Goal: Task Accomplishment & Management: Complete application form

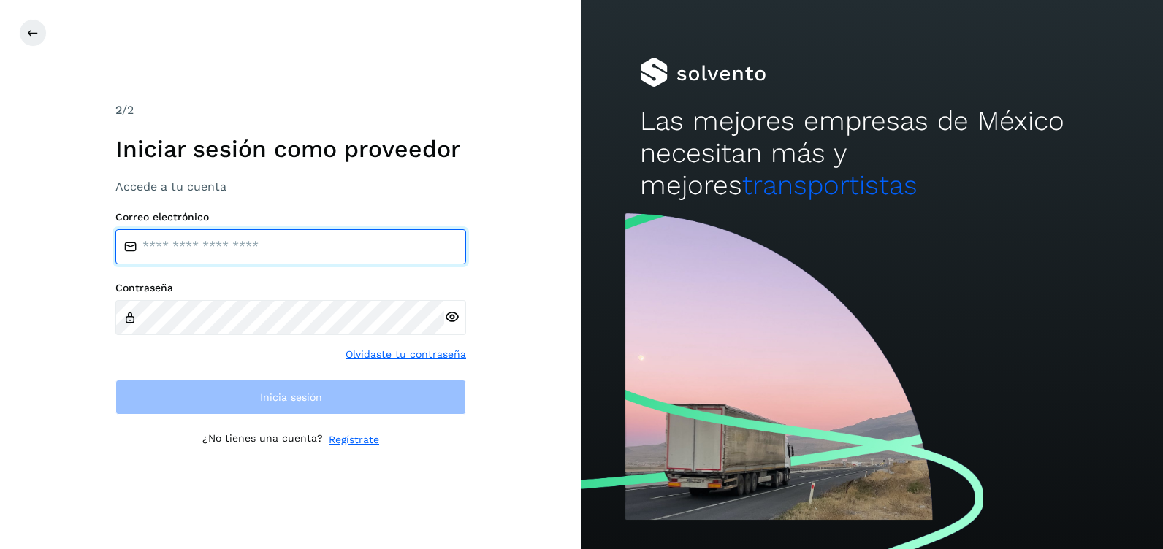
click at [192, 256] on input "email" at bounding box center [290, 246] width 351 height 35
type input "**********"
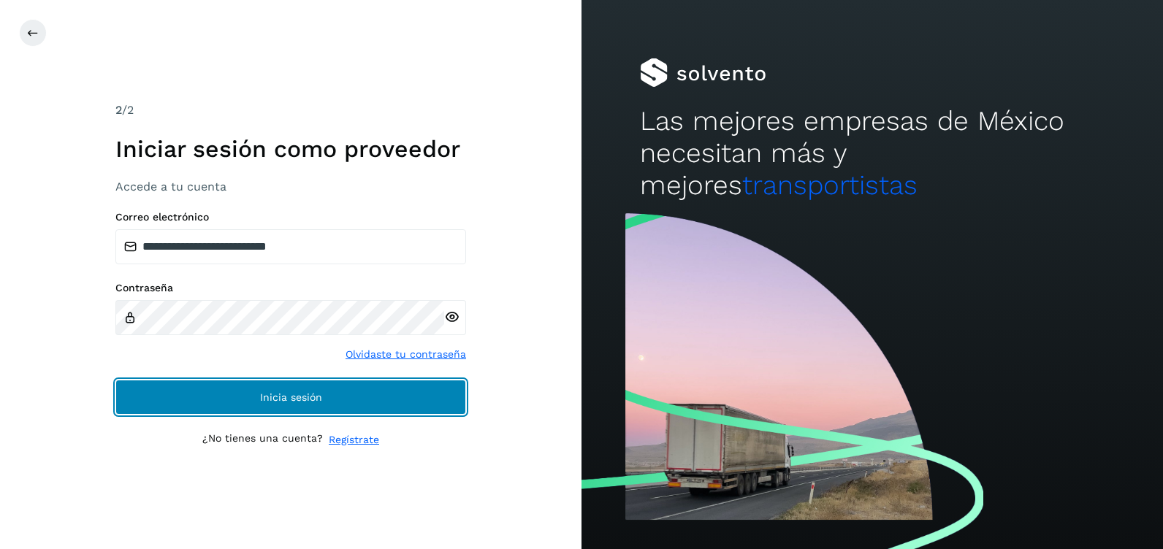
click at [273, 394] on span "Inicia sesión" at bounding box center [291, 397] width 62 height 10
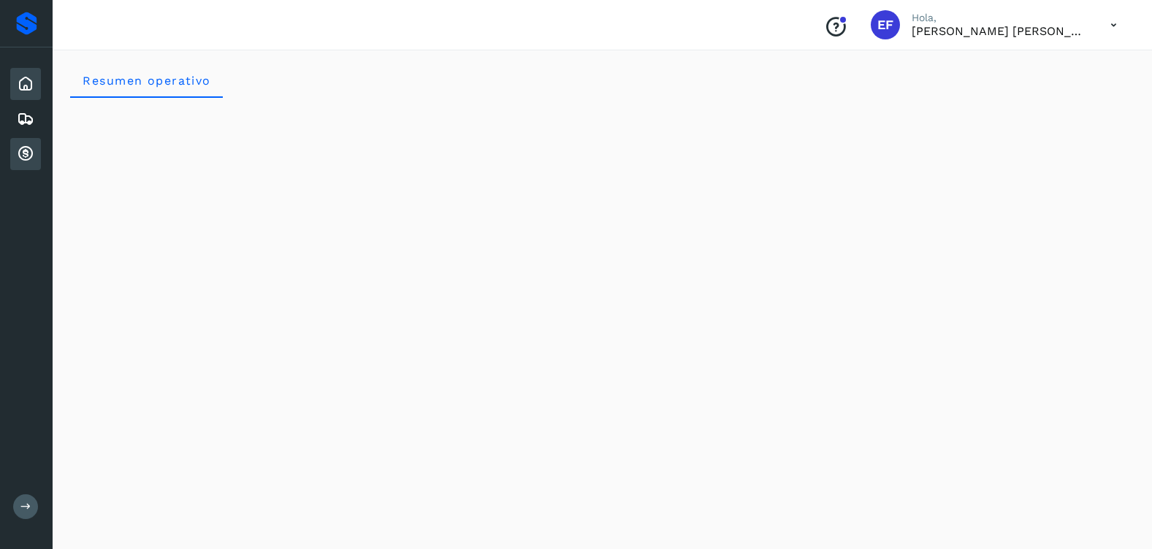
click at [29, 156] on icon at bounding box center [26, 154] width 18 height 18
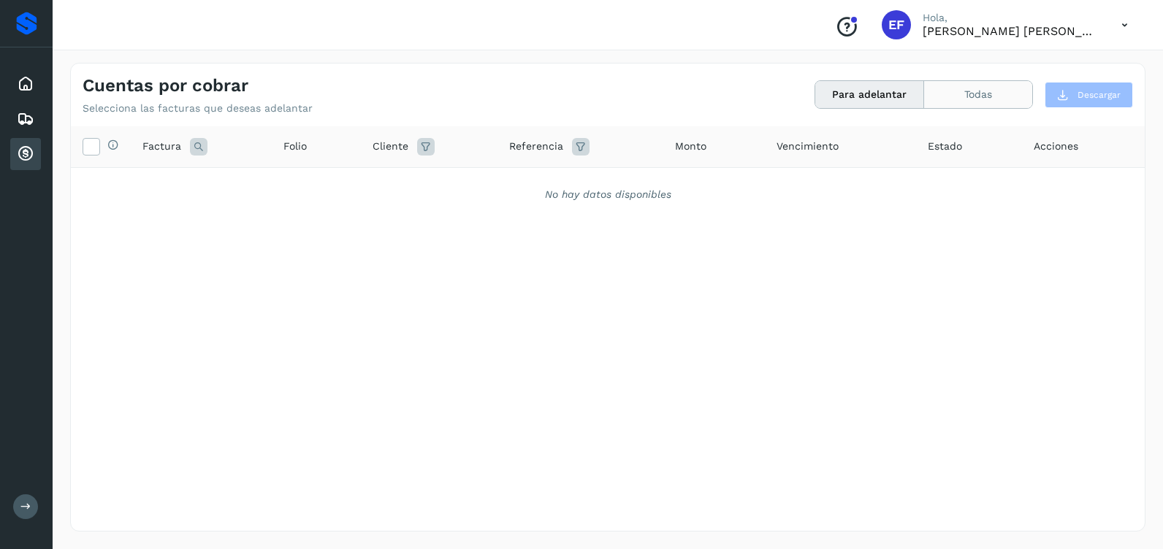
click at [1002, 96] on button "Todas" at bounding box center [978, 94] width 108 height 27
click at [991, 92] on button "Todas" at bounding box center [978, 94] width 108 height 27
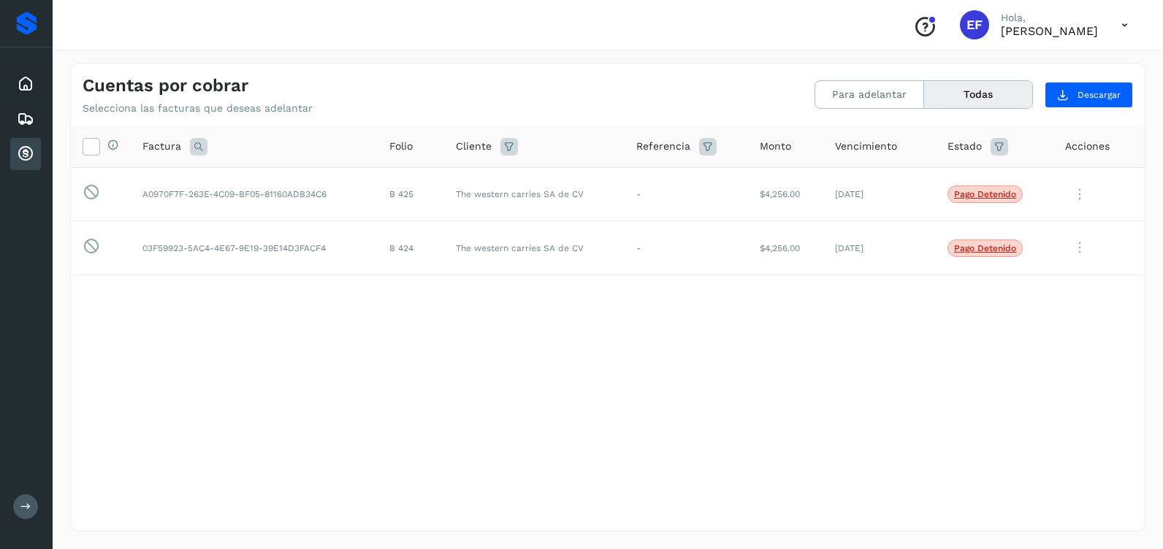
click at [290, 319] on div "Selecciona todas las facturas disponibles para adelanto Factura Folio Cliente R…" at bounding box center [608, 298] width 1074 height 345
click at [1081, 193] on icon at bounding box center [1079, 195] width 29 height 30
click at [1024, 228] on button "Ver Detalle" at bounding box center [1046, 230] width 174 height 28
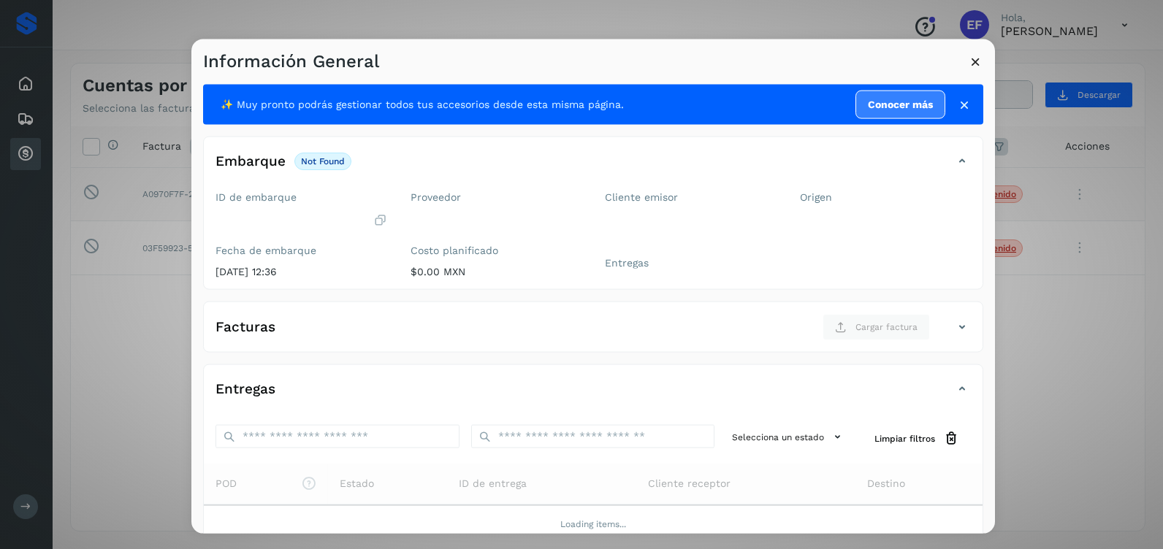
click at [974, 60] on icon at bounding box center [975, 61] width 15 height 15
